Goal: Information Seeking & Learning: Learn about a topic

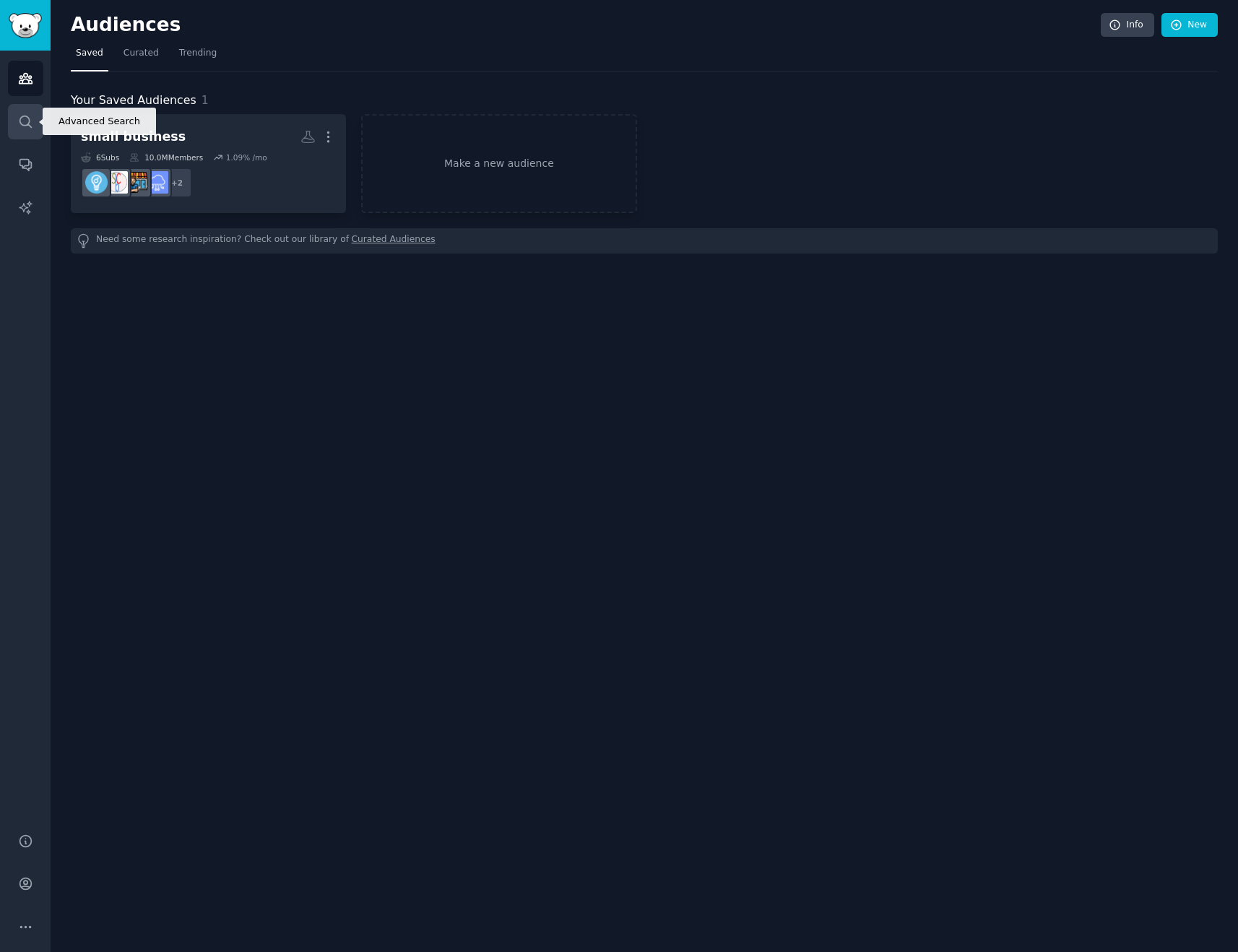
click at [28, 122] on icon "Sidebar" at bounding box center [26, 122] width 15 height 15
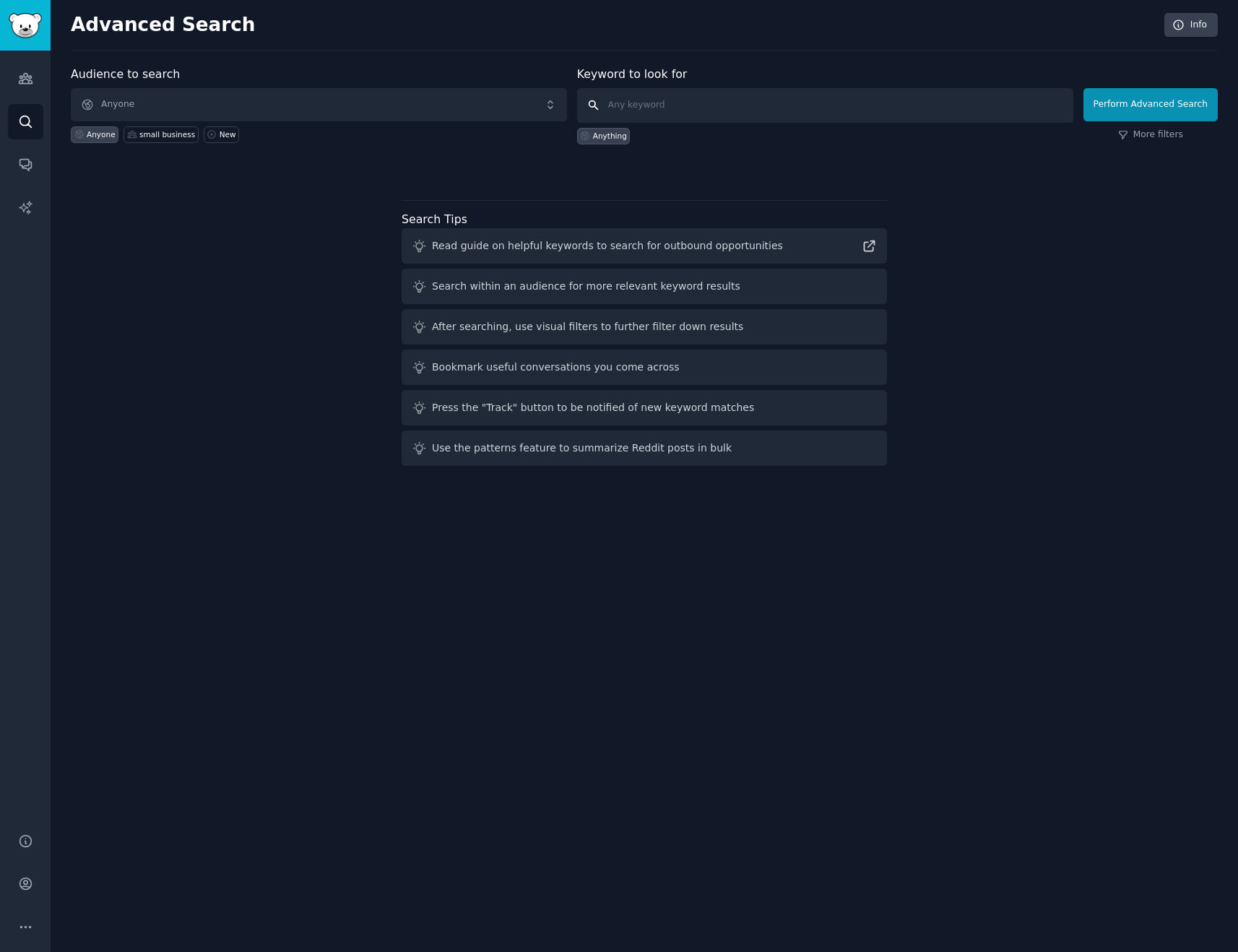
click at [641, 117] on input "text" at bounding box center [824, 105] width 496 height 34
type input "london office"
click button "Perform Advanced Search" at bounding box center [1150, 105] width 134 height 34
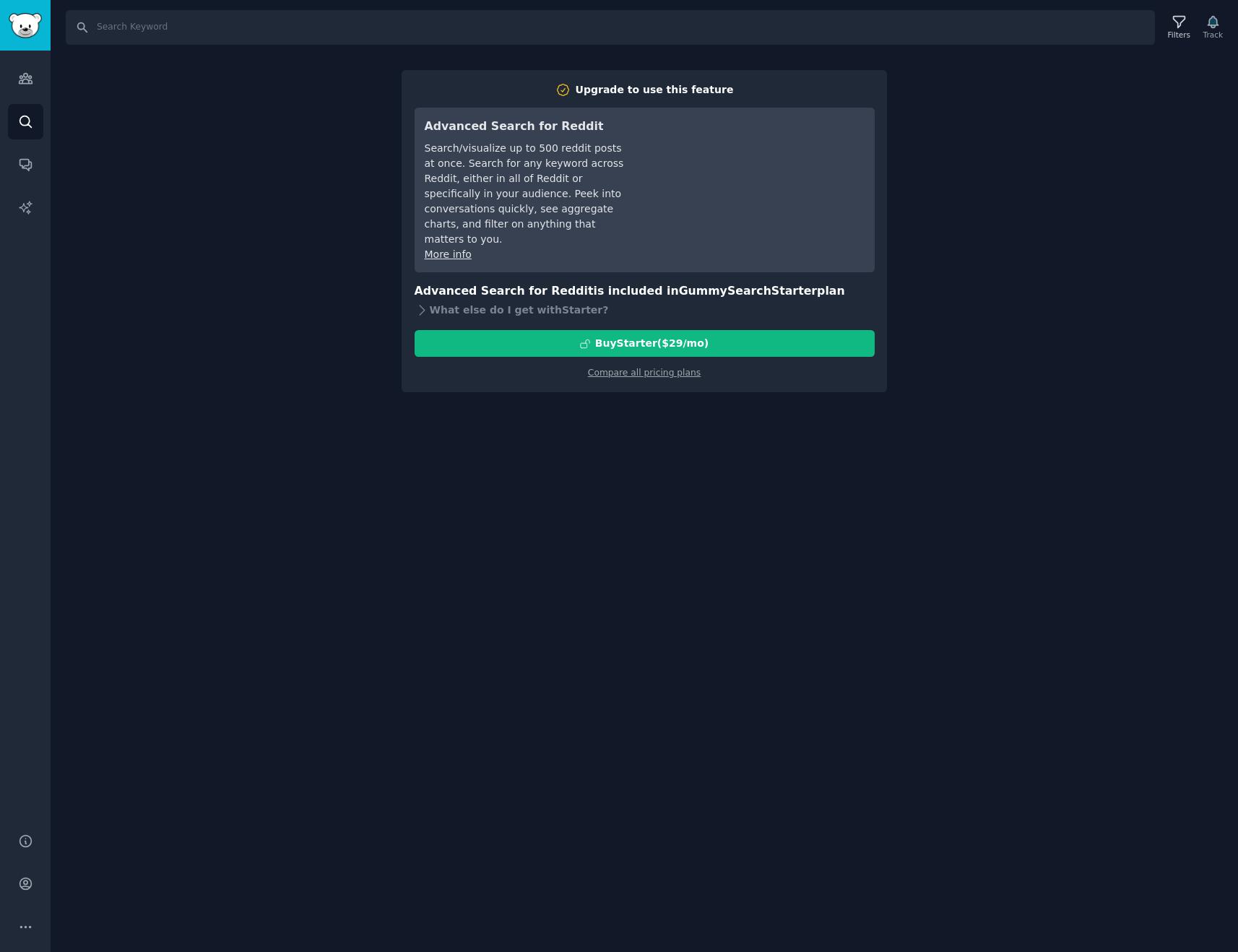
click at [1044, 108] on div "Search Filters Track Upgrade to use this feature Advanced Search for Reddit Sea…" at bounding box center [644, 476] width 1187 height 952
click at [31, 196] on link "AI Reports" at bounding box center [25, 207] width 35 height 35
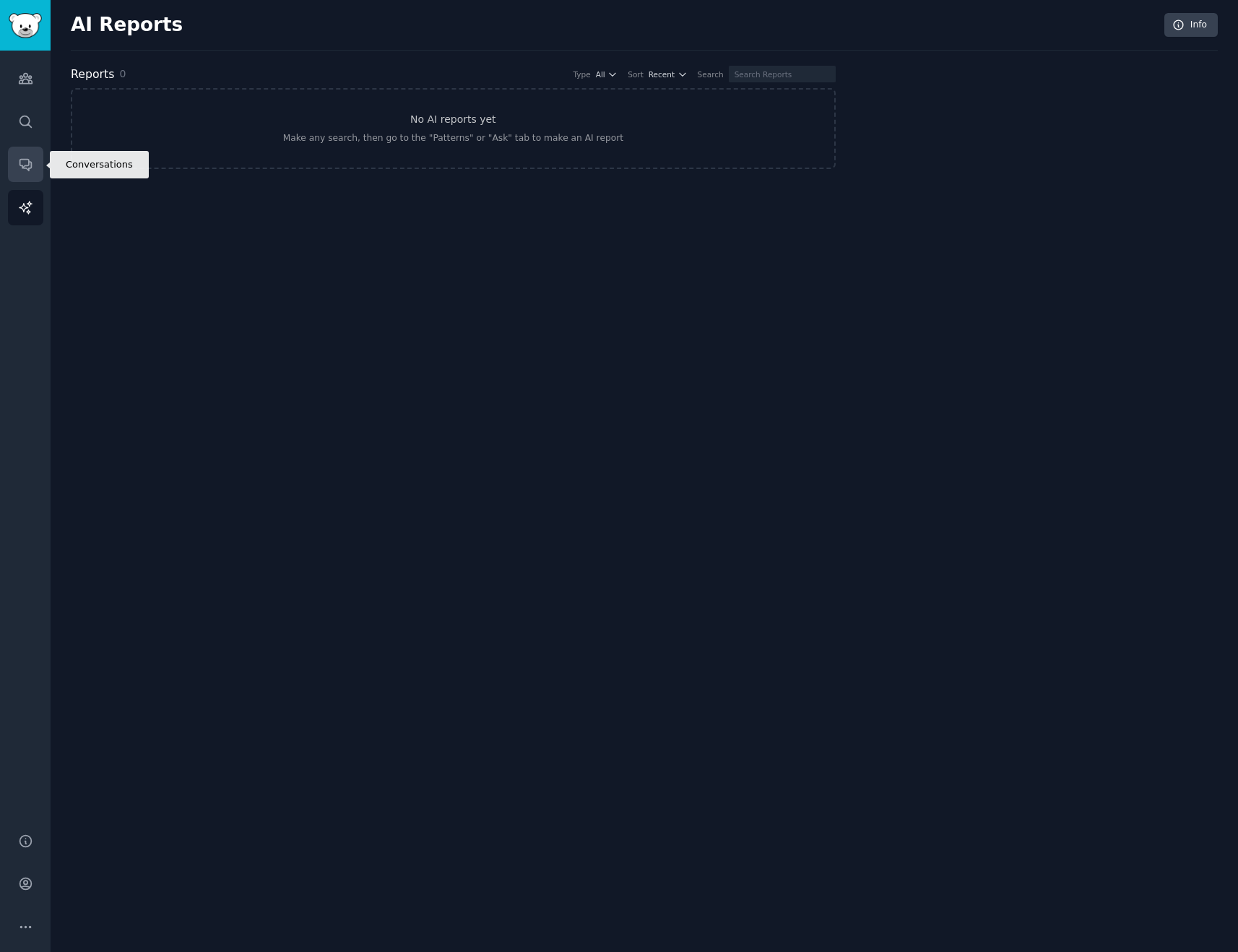
click at [32, 154] on link "Conversations" at bounding box center [25, 165] width 35 height 35
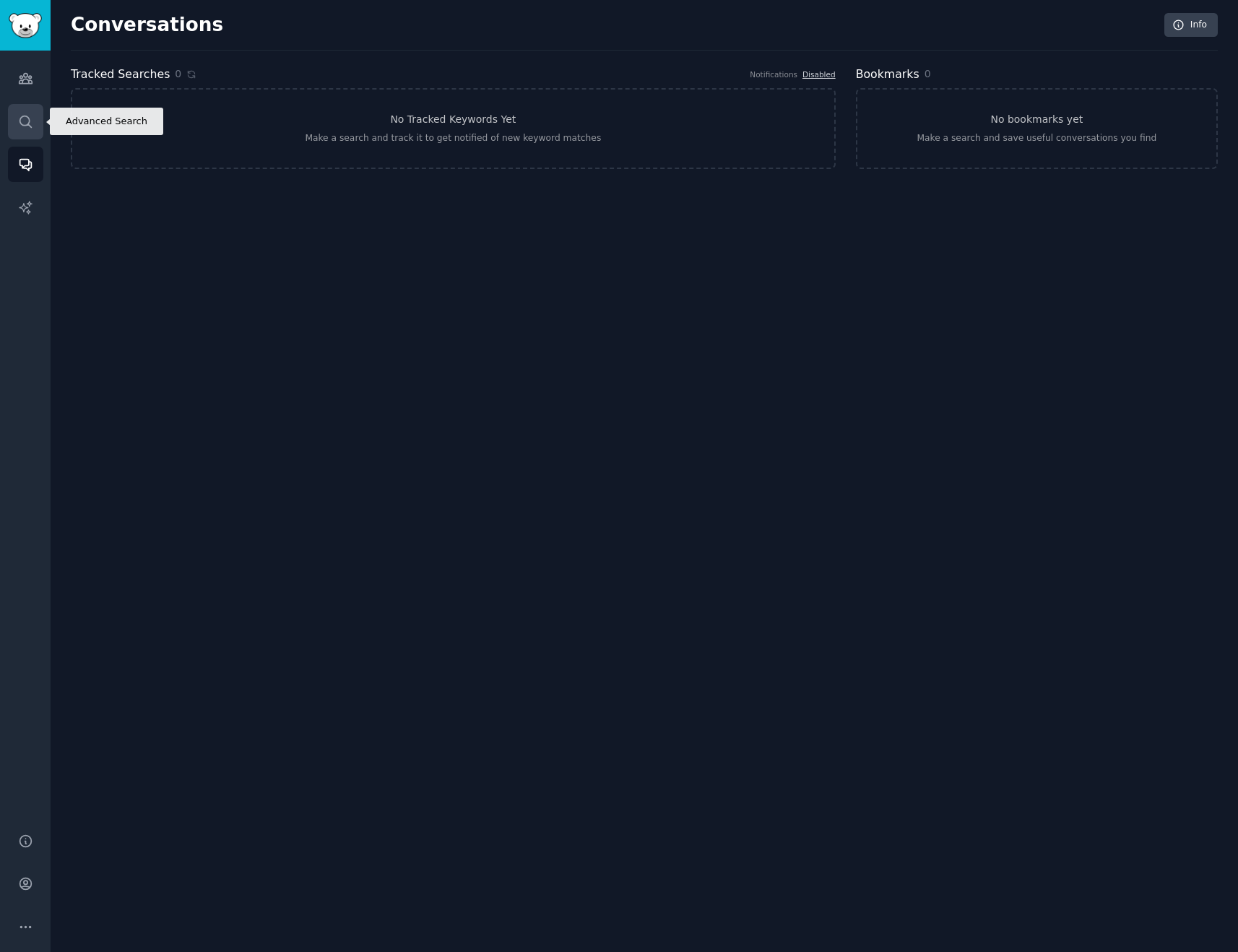
click at [36, 125] on link "Search" at bounding box center [25, 122] width 35 height 35
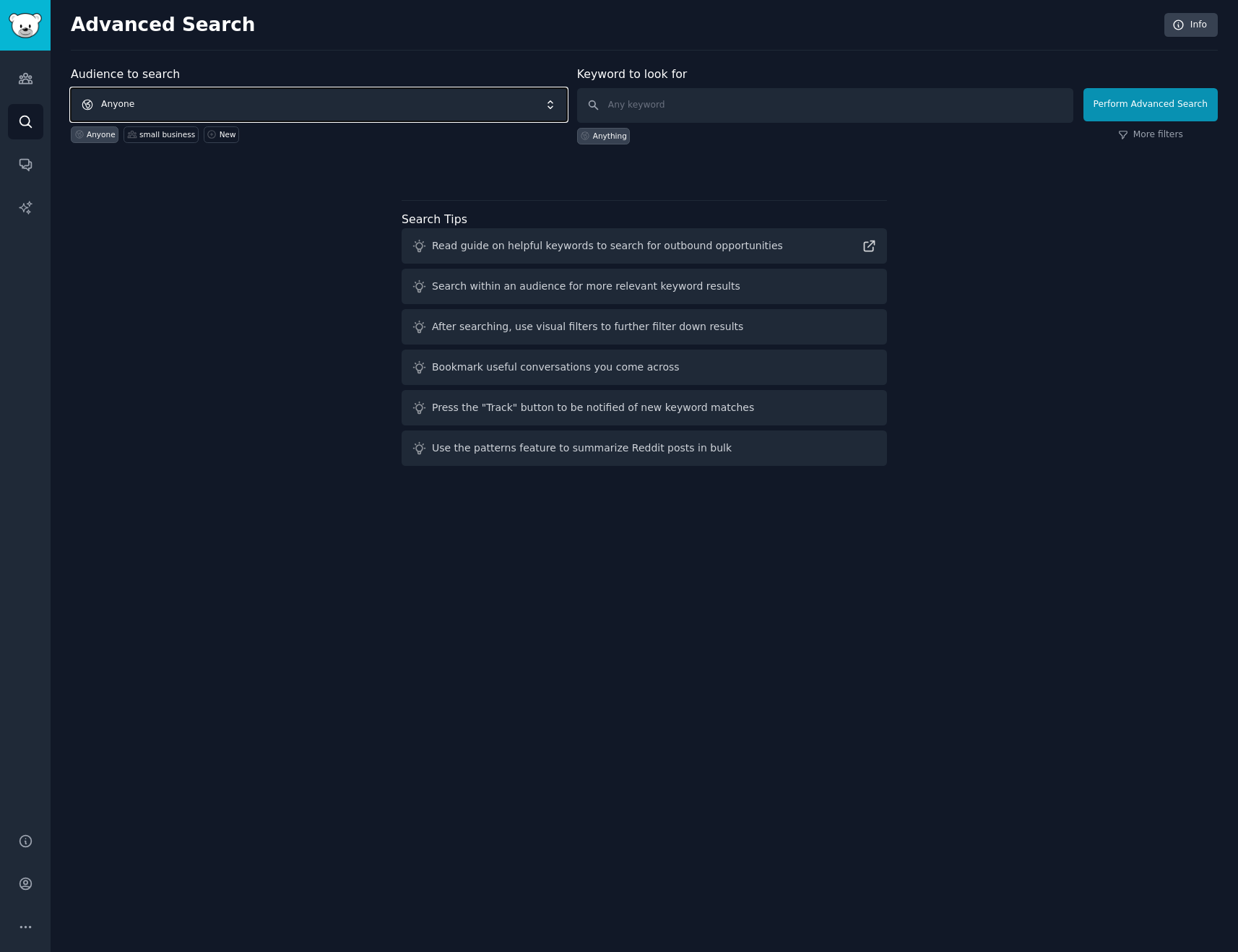
click at [273, 96] on span "Anyone" at bounding box center [318, 105] width 496 height 34
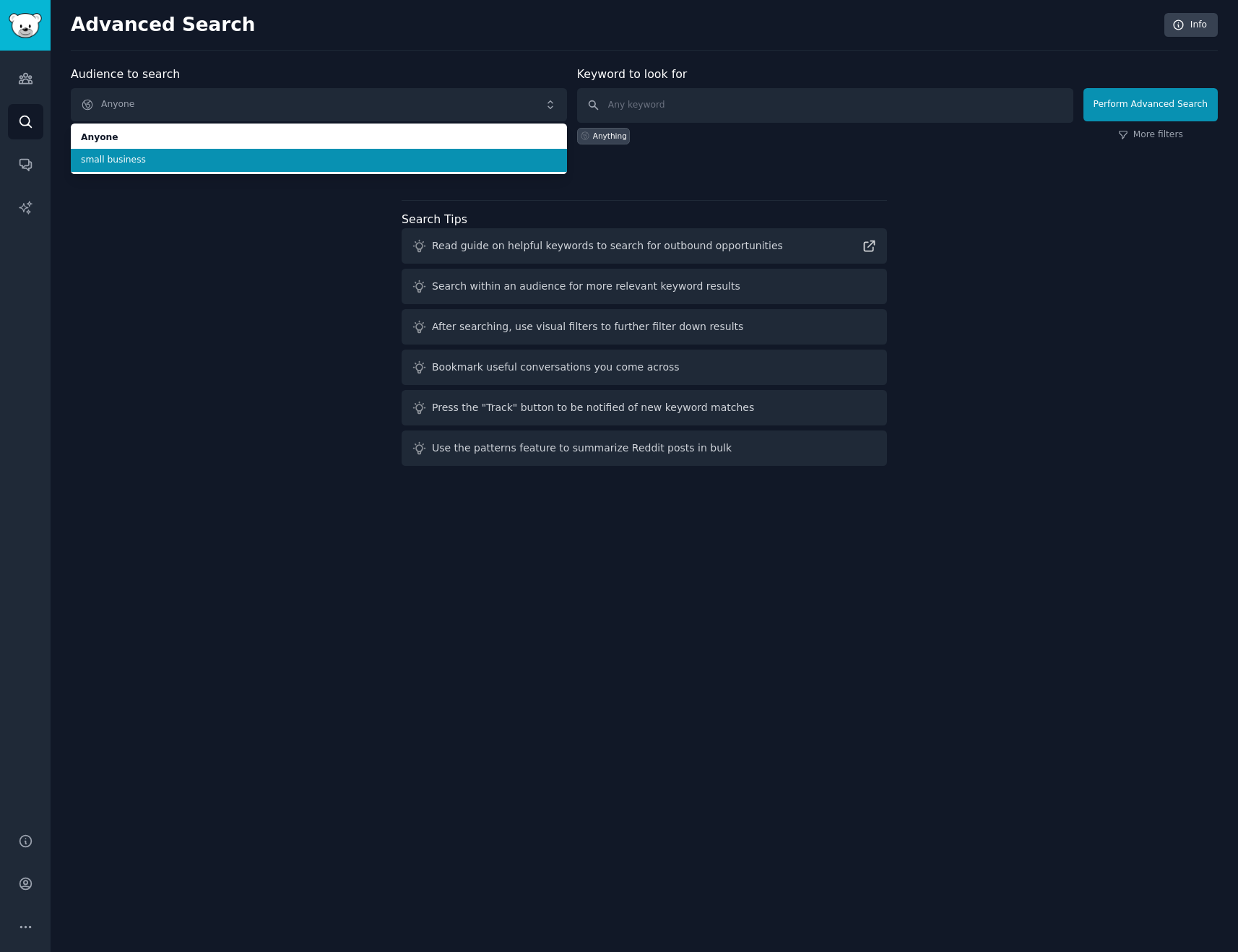
click at [216, 158] on span "small business" at bounding box center [318, 160] width 476 height 13
